Goal: Task Accomplishment & Management: Use online tool/utility

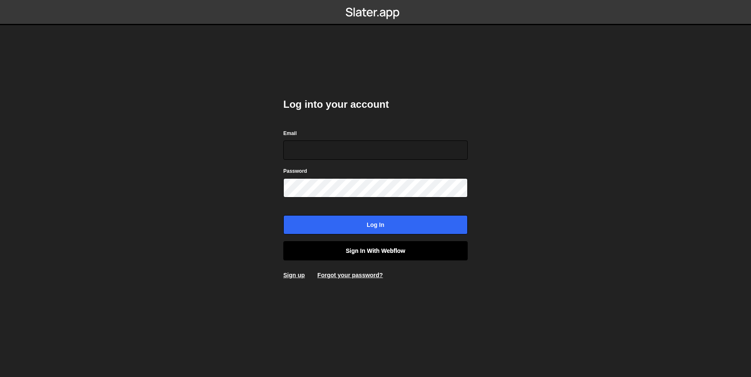
type input "[EMAIL_ADDRESS][DOMAIN_NAME]"
click at [360, 251] on link "Sign in with Webflow" at bounding box center [375, 250] width 184 height 19
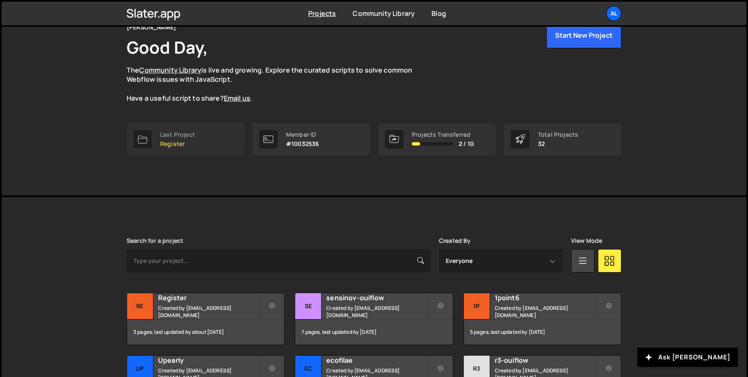
scroll to position [114, 0]
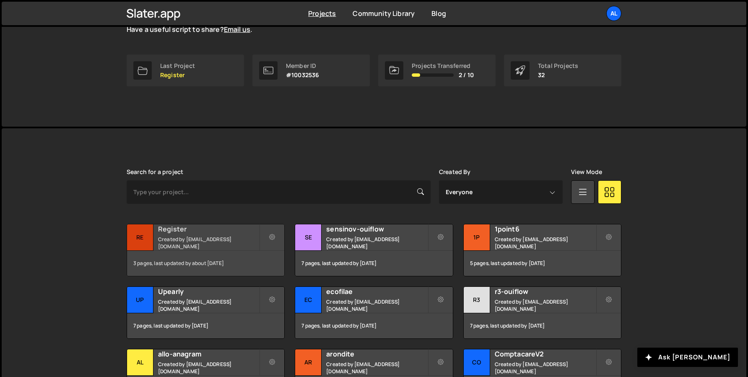
click at [149, 241] on div "Re" at bounding box center [140, 237] width 26 height 26
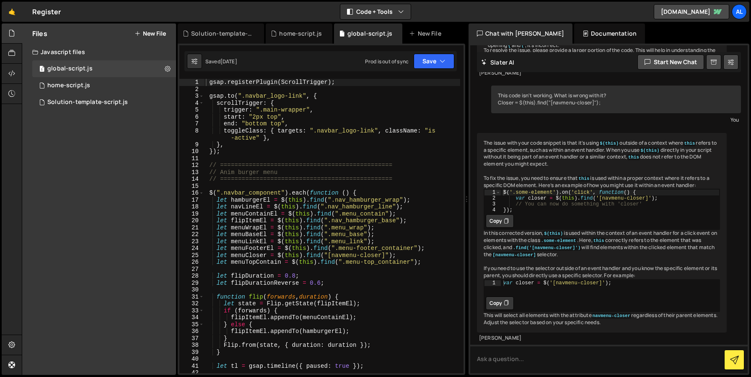
scroll to position [297, 0]
click at [80, 99] on div "Solution-template-script.js" at bounding box center [87, 102] width 80 height 8
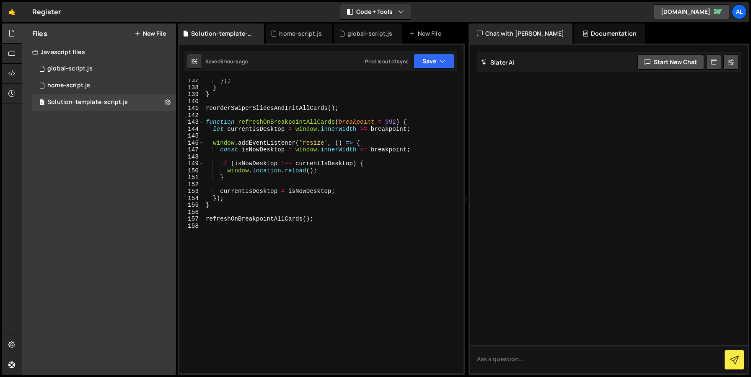
scroll to position [1011, 0]
click at [253, 255] on div "}) ; } } reorderSwiperSlidesAndInitAllCards ( ) ; function refreshOnBreakpointA…" at bounding box center [332, 231] width 256 height 308
click at [93, 197] on div "Files New File Javascript files 1 global-script.js 0 1 home-script.js 0 1 Solut…" at bounding box center [99, 198] width 154 height 351
click at [151, 32] on button "New File" at bounding box center [150, 33] width 31 height 7
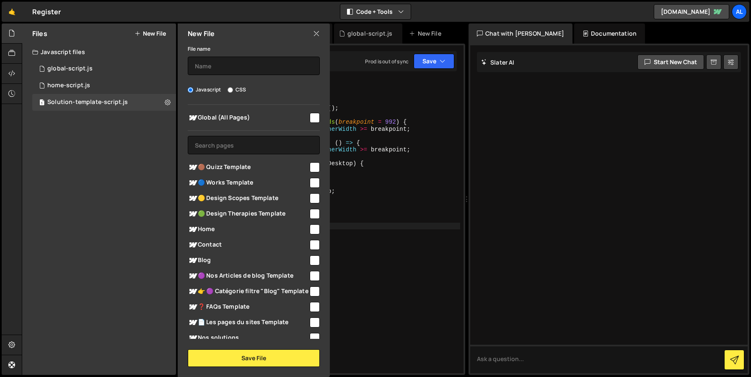
scroll to position [7, 0]
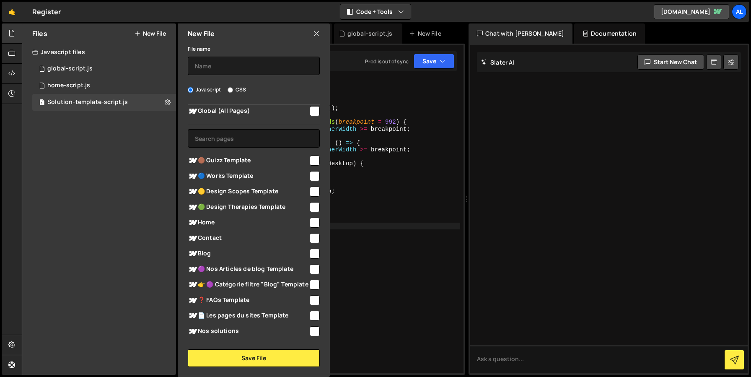
click at [241, 204] on span "🟢 Design Therapies Template" at bounding box center [248, 207] width 121 height 10
checkbox input "true"
click at [221, 66] on input "text" at bounding box center [254, 66] width 132 height 18
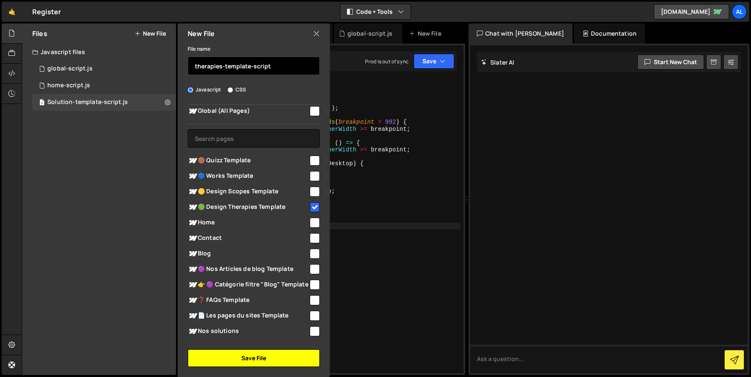
type input "therapies-template-script"
click at [236, 360] on button "Save File" at bounding box center [254, 358] width 132 height 18
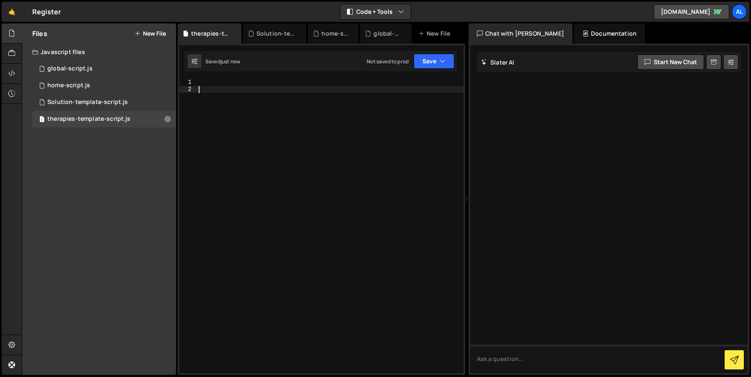
click at [245, 191] on div at bounding box center [330, 233] width 266 height 308
paste textarea "});"
type textarea "});"
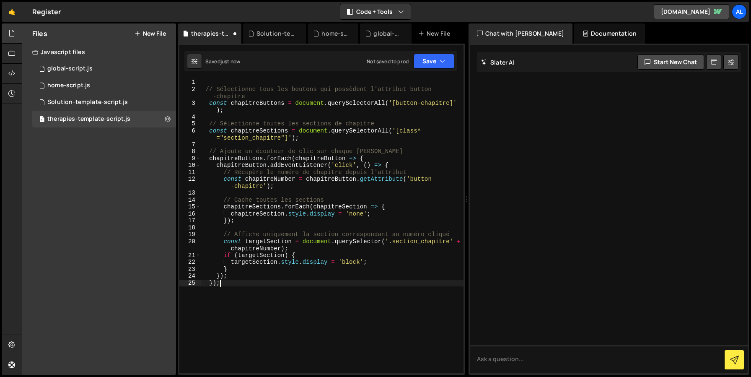
scroll to position [0, 0]
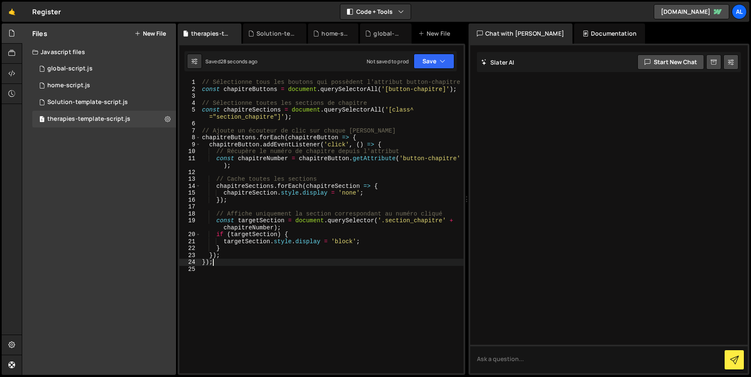
click at [279, 264] on div "// Sélectionne tous les boutons qui possèdent l'attribut button-chapitre const …" at bounding box center [331, 233] width 263 height 308
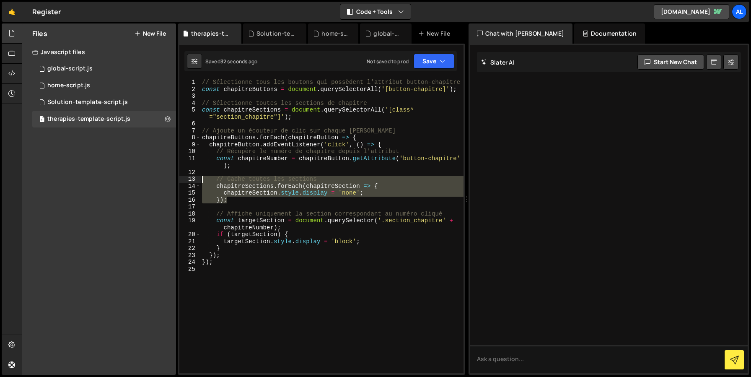
drag, startPoint x: 236, startPoint y: 202, endPoint x: 192, endPoint y: 178, distance: 50.1
click at [192, 178] on div "}); 1 2 3 4 5 6 7 8 9 10 11 12 13 14 15 16 17 18 19 20 21 22 23 24 25 // Sélect…" at bounding box center [321, 226] width 284 height 294
type textarea "// Cache toutes les sections chapitreSections.forEach(chapitreSection => {"
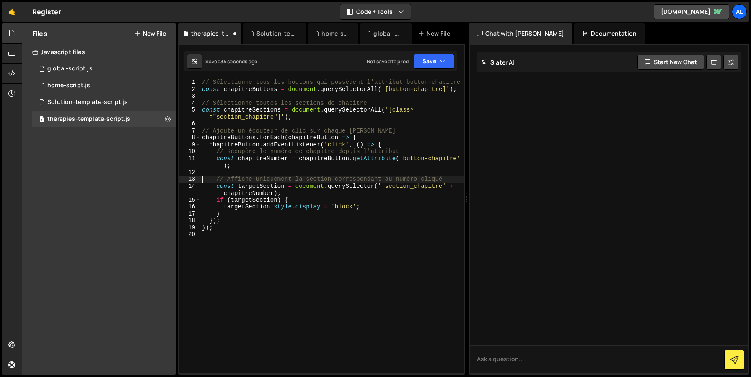
type textarea "// Affiche uniquement la section correspondant au numéro cliqué"
click at [72, 82] on div "home-script.js" at bounding box center [68, 86] width 43 height 8
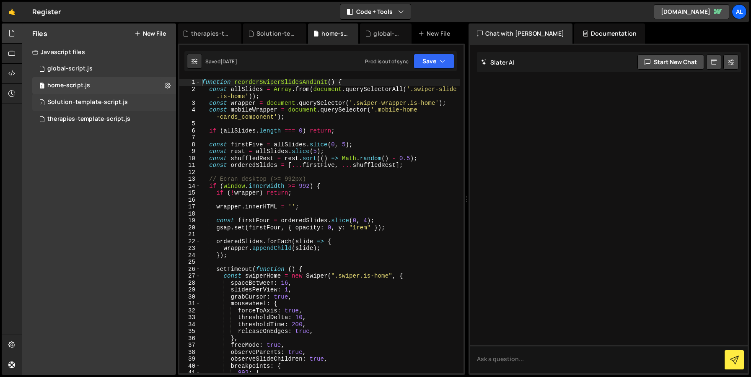
click at [80, 98] on div "Solution-template-script.js" at bounding box center [87, 102] width 80 height 8
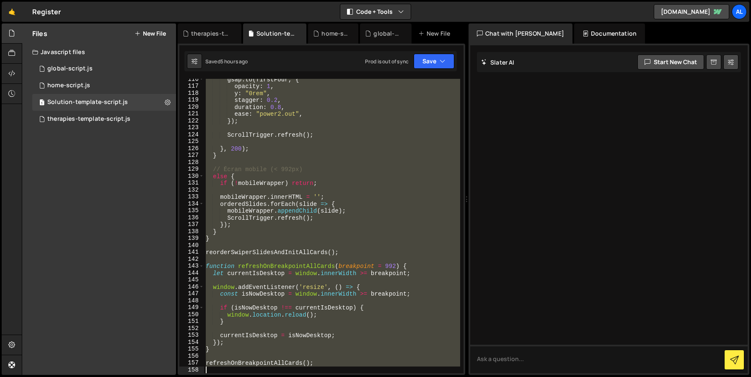
scroll to position [867, 0]
drag, startPoint x: 206, startPoint y: 182, endPoint x: 330, endPoint y: 363, distance: 219.8
click at [330, 363] on div "gsap . to ( firstFour , { opacity : 1 , y : "0rem" , stagger : 0.2 , duration :…" at bounding box center [332, 230] width 256 height 308
type textarea "refreshOnBreakpointAllCards();"
click at [72, 122] on div "therapies-template-script.js" at bounding box center [88, 119] width 83 height 8
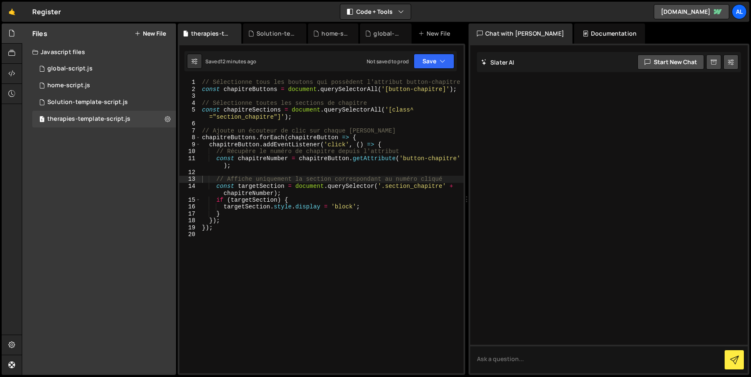
type textarea "});"
click at [239, 229] on div "// Sélectionne tous les boutons qui possèdent l'attribut button-chapitre const …" at bounding box center [331, 233] width 263 height 308
paste textarea "refreshOnBreakpointAllCards();"
type textarea "refreshOnBreakpointAllCards();"
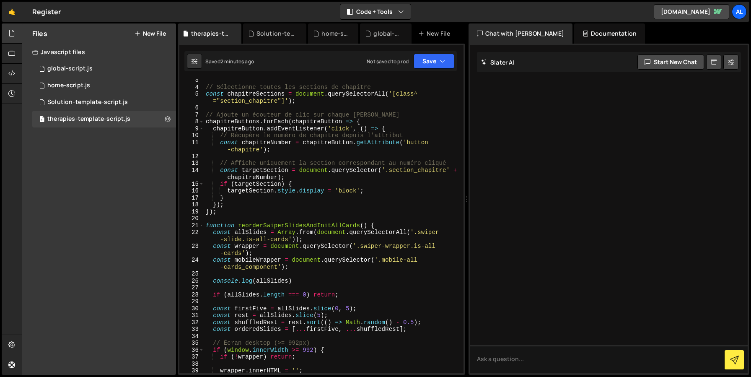
scroll to position [81, 0]
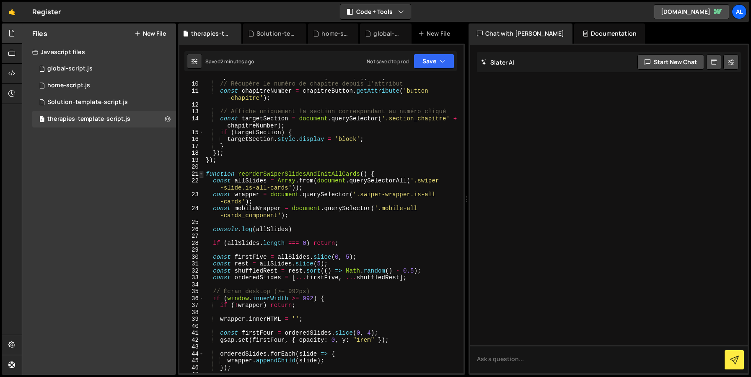
click at [201, 173] on span at bounding box center [201, 174] width 5 height 7
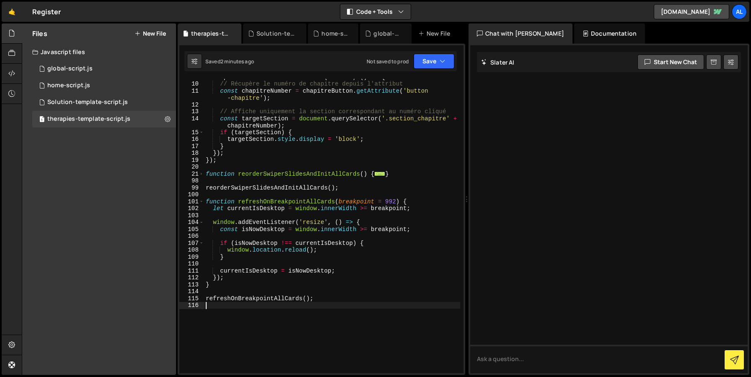
click at [294, 156] on div "chapitreButton . addEventListener ( 'click' , ( ) => { // Récupère le numéro de…" at bounding box center [332, 227] width 256 height 308
type textarea "});"
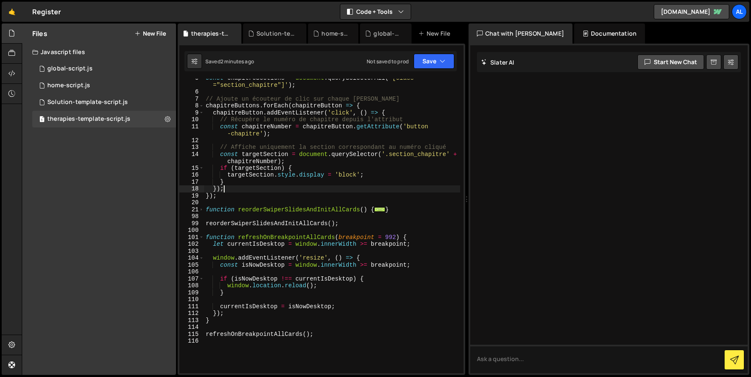
scroll to position [0, 0]
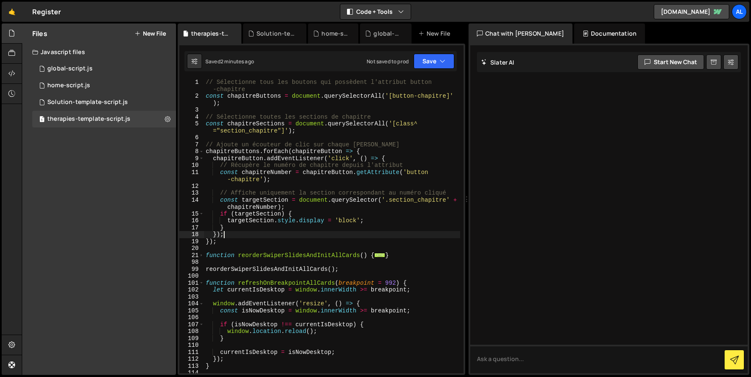
click at [243, 248] on div "// Sélectionne tous les boutons qui possèdent l'attribut button -chapitre const…" at bounding box center [332, 236] width 256 height 315
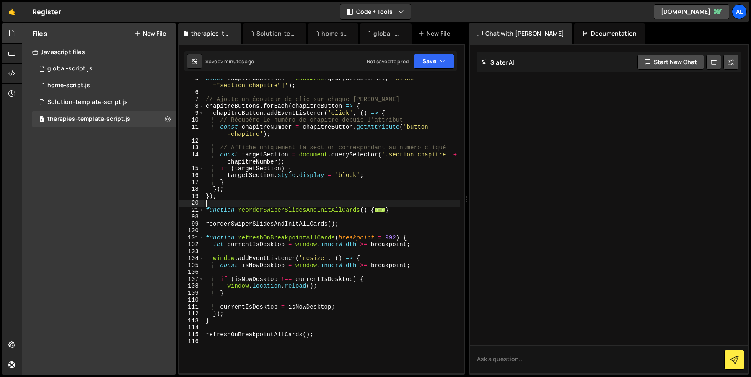
scroll to position [49, 0]
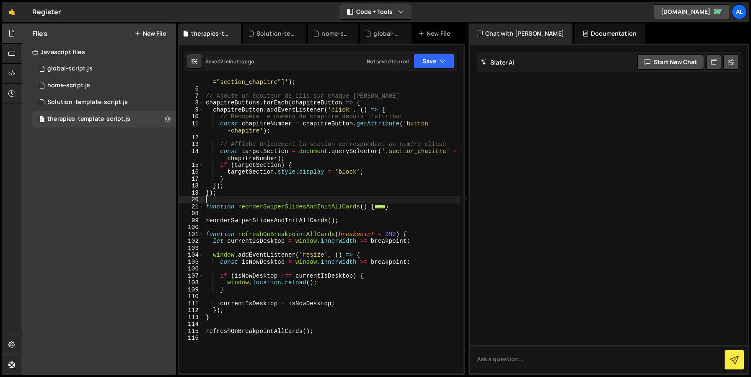
click at [204, 235] on div "101" at bounding box center [191, 234] width 25 height 7
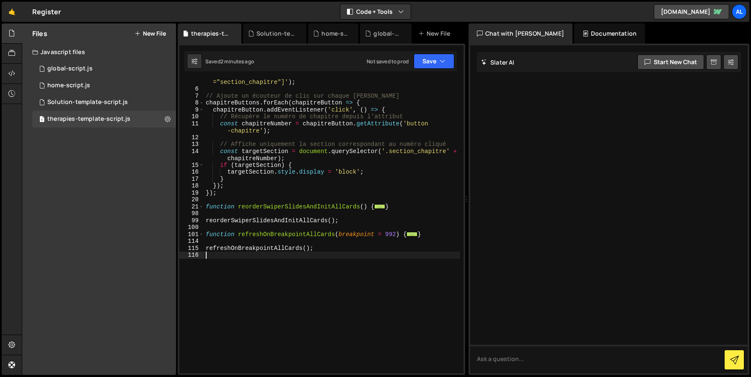
click at [234, 275] on div "const chapitreSections = document . querySelectorAll ( '[class^ ="section_chapi…" at bounding box center [332, 229] width 256 height 315
click at [82, 103] on div "Solution-template-script.js" at bounding box center [87, 102] width 80 height 8
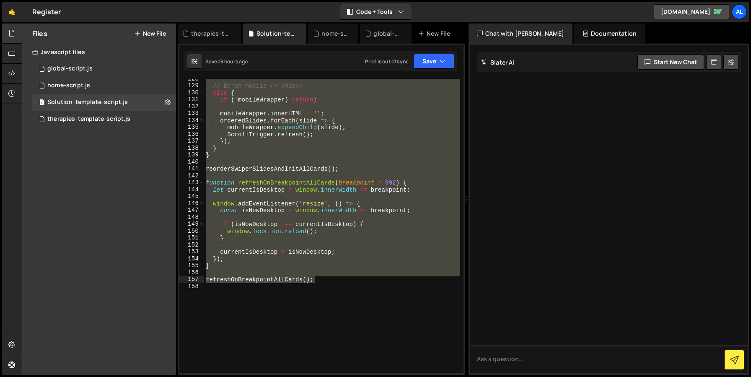
scroll to position [976, 0]
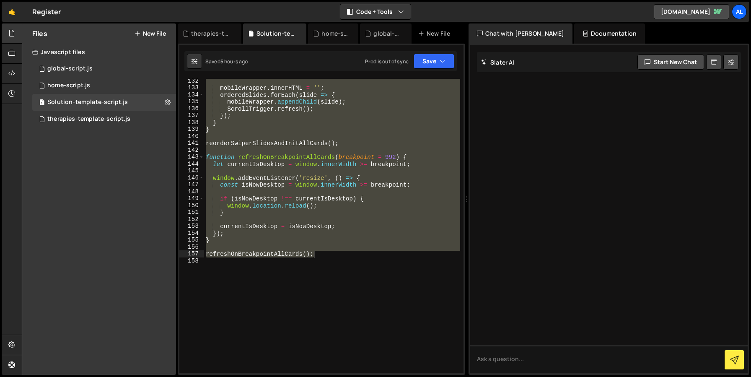
click at [256, 213] on div "mobileWrapper . innerHTML = '' ; orderedSlides . forEach ( slide => { mobileWra…" at bounding box center [332, 226] width 256 height 294
type textarea "}"
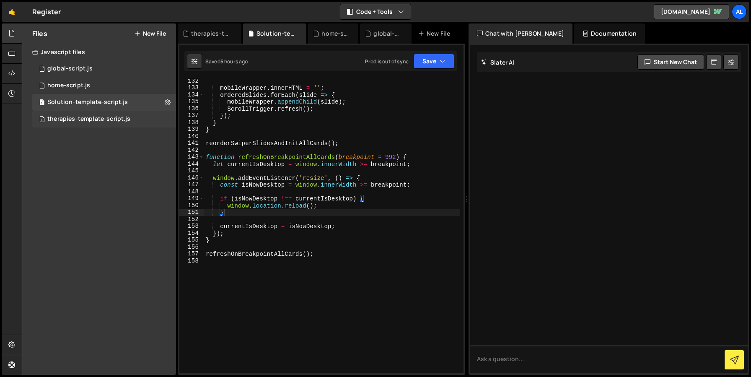
click at [77, 122] on div "therapies-template-script.js" at bounding box center [88, 119] width 83 height 8
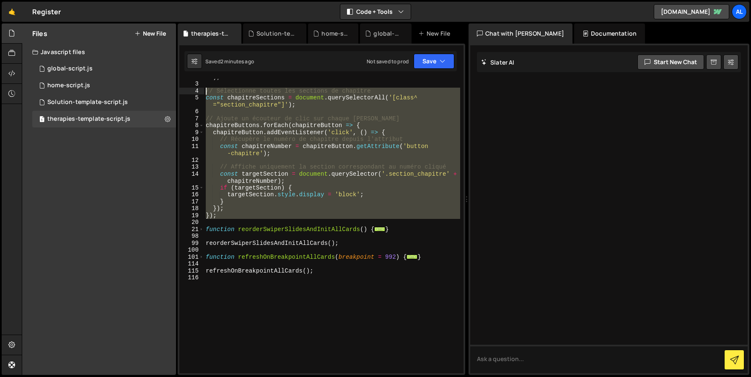
scroll to position [0, 0]
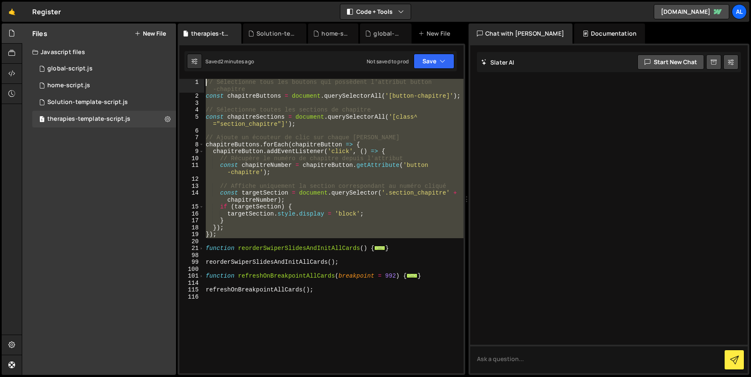
drag, startPoint x: 233, startPoint y: 221, endPoint x: 153, endPoint y: 46, distance: 192.2
click at [153, 46] on div "Files New File Javascript files 1 global-script.js 0 1 home-script.js 0 1 Solut…" at bounding box center [386, 199] width 729 height 352
paste textarea "}"
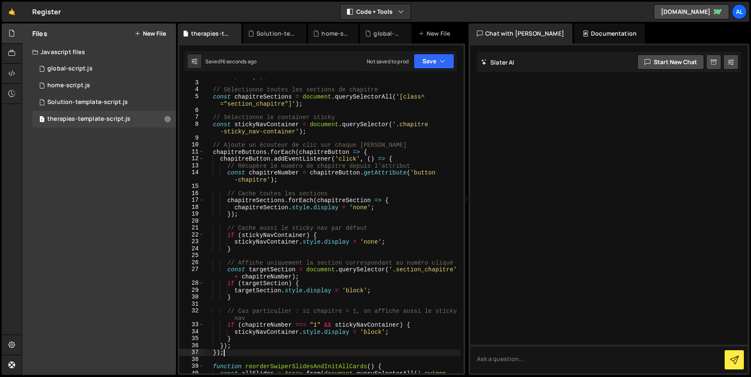
scroll to position [23, 0]
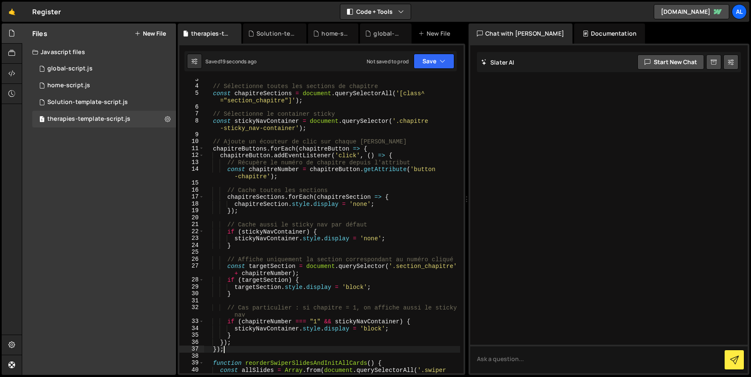
click at [241, 246] on div "// Sélectionne toutes les sections de chapitre const chapitreSections = documen…" at bounding box center [332, 233] width 256 height 315
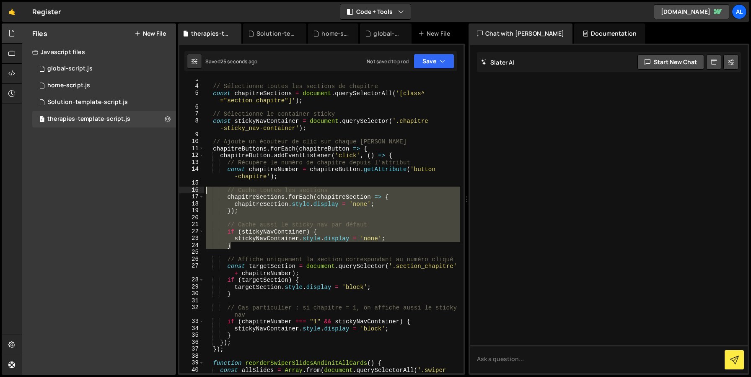
drag, startPoint x: 237, startPoint y: 246, endPoint x: 166, endPoint y: 192, distance: 89.0
click at [166, 192] on div "Files New File Javascript files 1 global-script.js 0 1 home-script.js 0 1 Solut…" at bounding box center [386, 199] width 729 height 352
type textarea "// Cache toutes les sections chapitreSections.forEach(chapitreSection => {"
